Goal: Information Seeking & Learning: Learn about a topic

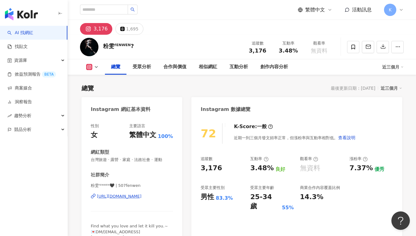
scroll to position [38, 0]
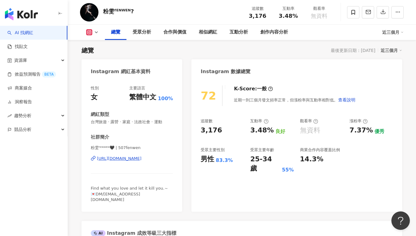
click at [393, 51] on div "近三個月" at bounding box center [392, 50] width 22 height 8
click at [395, 74] on link "近六個月" at bounding box center [394, 75] width 17 height 7
click at [390, 49] on div "近六個月" at bounding box center [392, 50] width 22 height 8
click at [394, 64] on link "近三個月" at bounding box center [394, 63] width 17 height 7
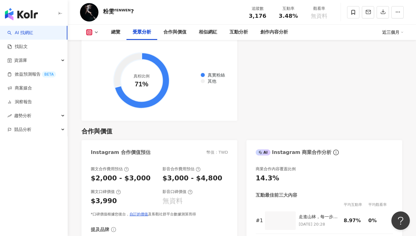
scroll to position [725, 0]
